Goal: Transaction & Acquisition: Purchase product/service

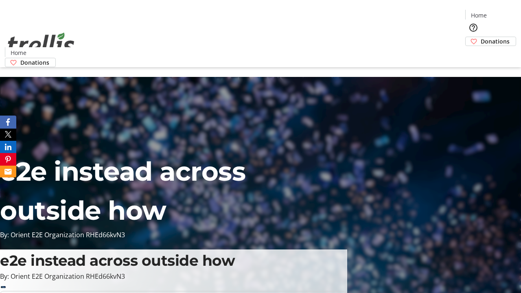
click at [481, 37] on span "Donations" at bounding box center [495, 41] width 29 height 9
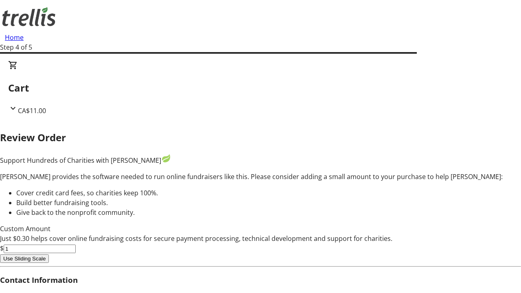
type input "5"
